Goal: Navigation & Orientation: Find specific page/section

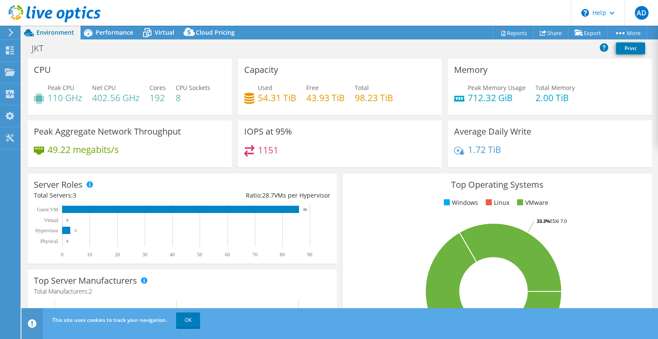
select select "USD"
click at [13, 30] on icon at bounding box center [11, 33] width 6 height 8
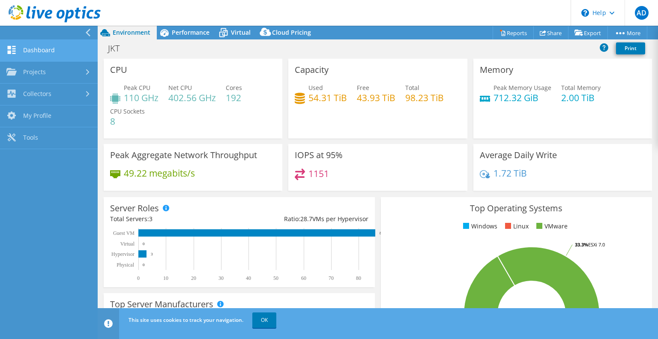
click at [51, 48] on link "Dashboard" at bounding box center [49, 51] width 98 height 22
